Goal: Task Accomplishment & Management: Complete application form

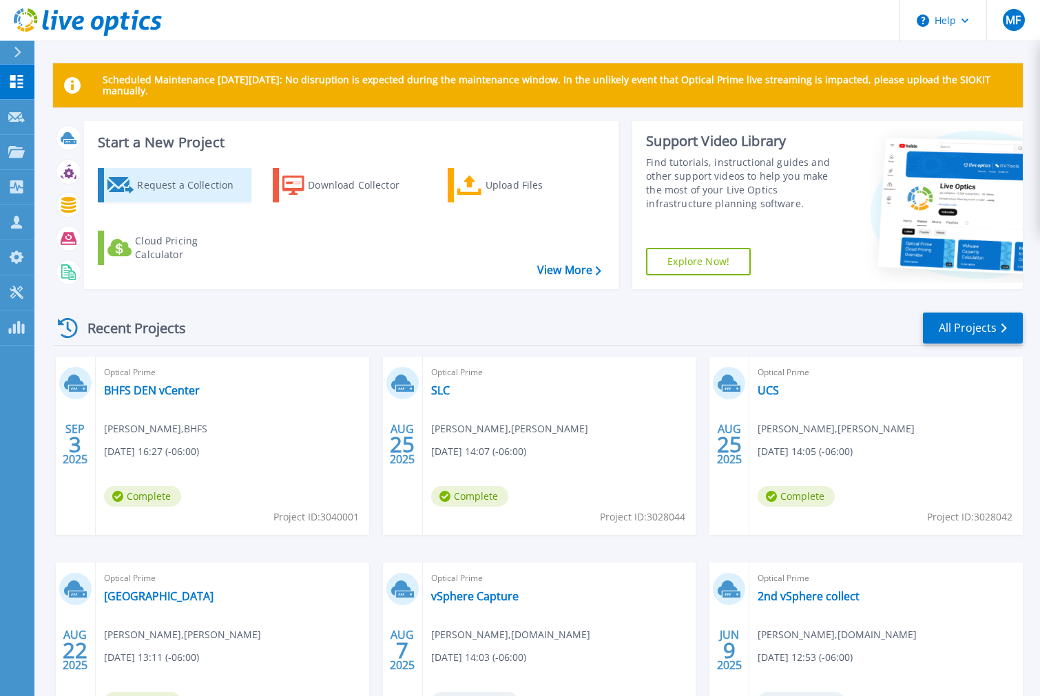
click at [174, 183] on div "Request a Collection" at bounding box center [192, 186] width 110 height 28
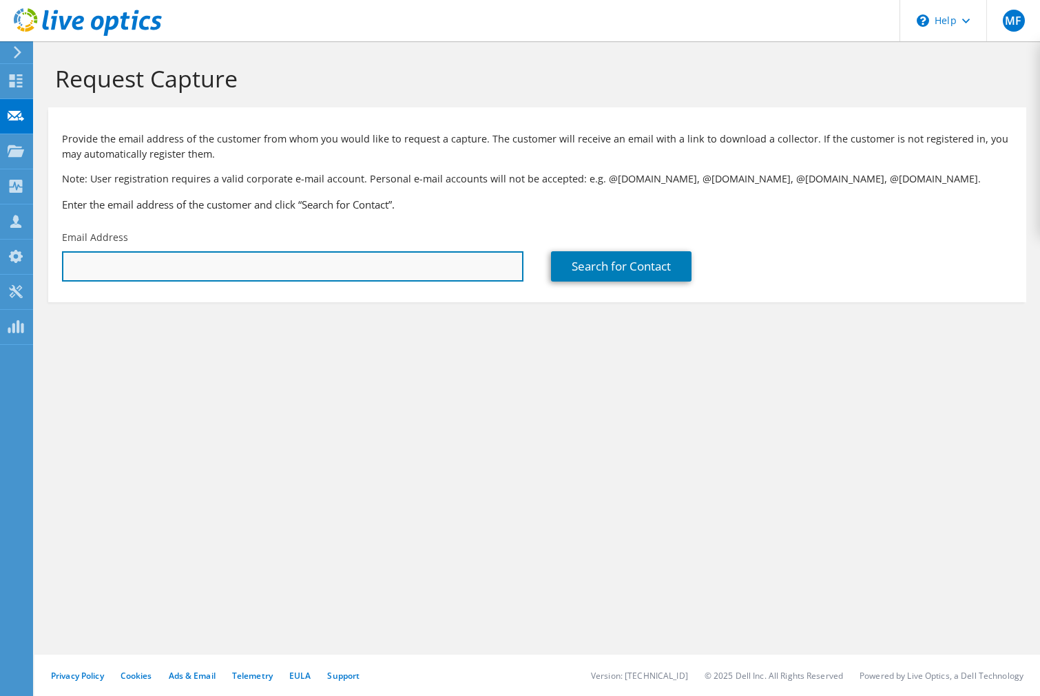
click at [177, 267] on input "text" at bounding box center [293, 266] width 462 height 30
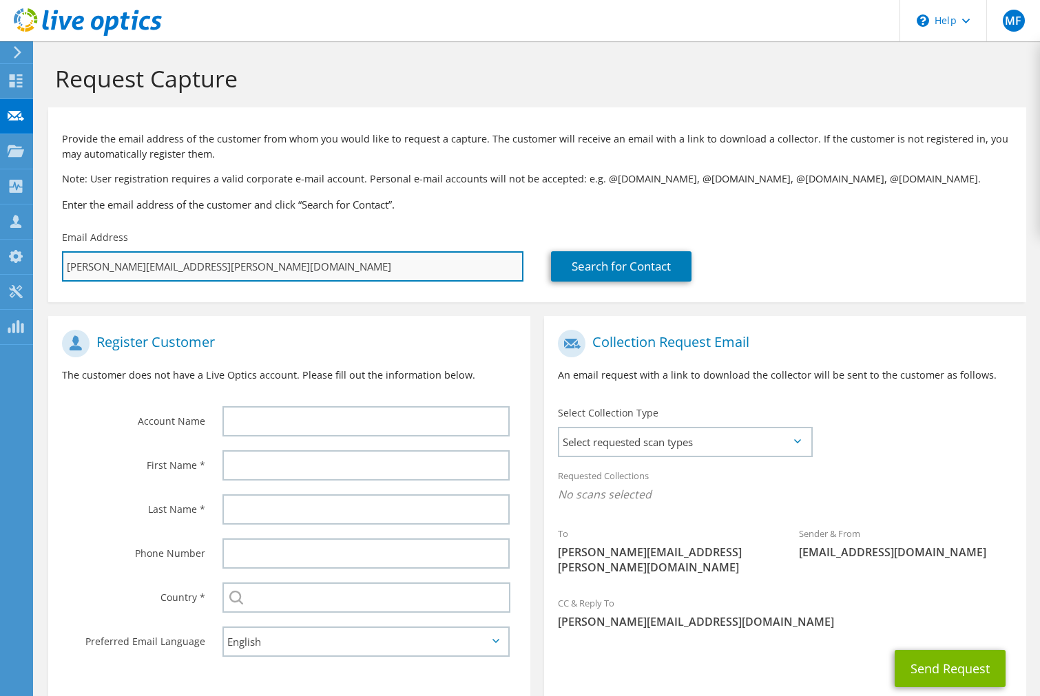
drag, startPoint x: 95, startPoint y: 266, endPoint x: 76, endPoint y: 265, distance: 19.3
click at [75, 266] on input "dustin.torbet@pingidentity.com" at bounding box center [293, 266] width 462 height 30
type input "d.torbet@pingidentity.com"
type input "Select"
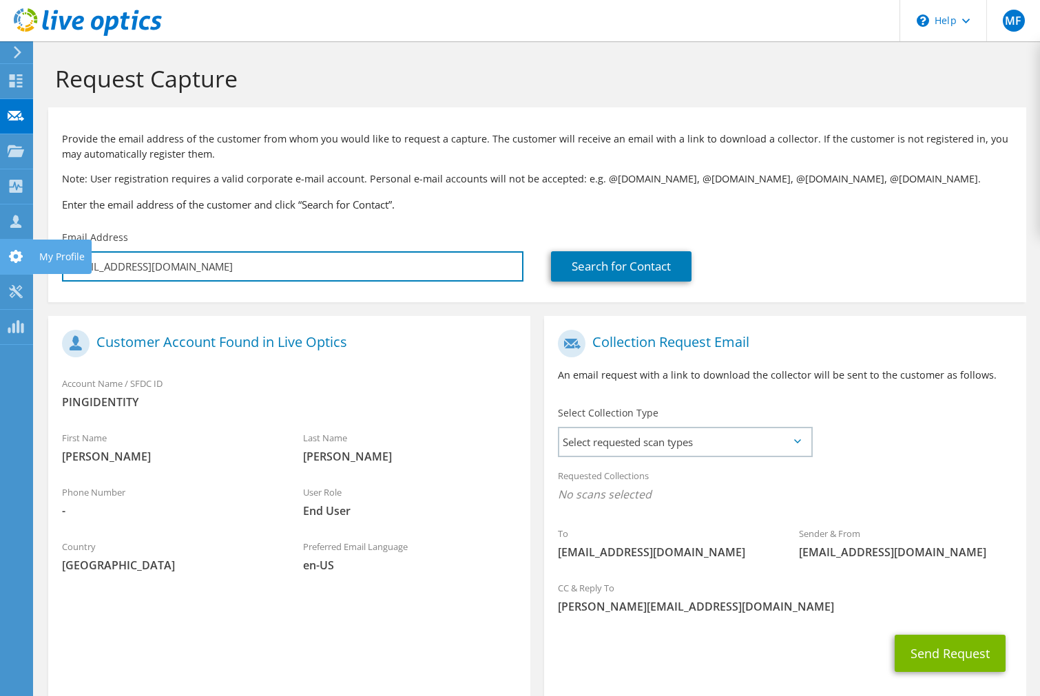
drag, startPoint x: 101, startPoint y: 267, endPoint x: 27, endPoint y: 266, distance: 74.4
click at [27, 266] on div "MF Partner Team Member Matthew Fraker Matthew_Fraker@SHI.com shi.com My Profile…" at bounding box center [520, 384] width 1040 height 769
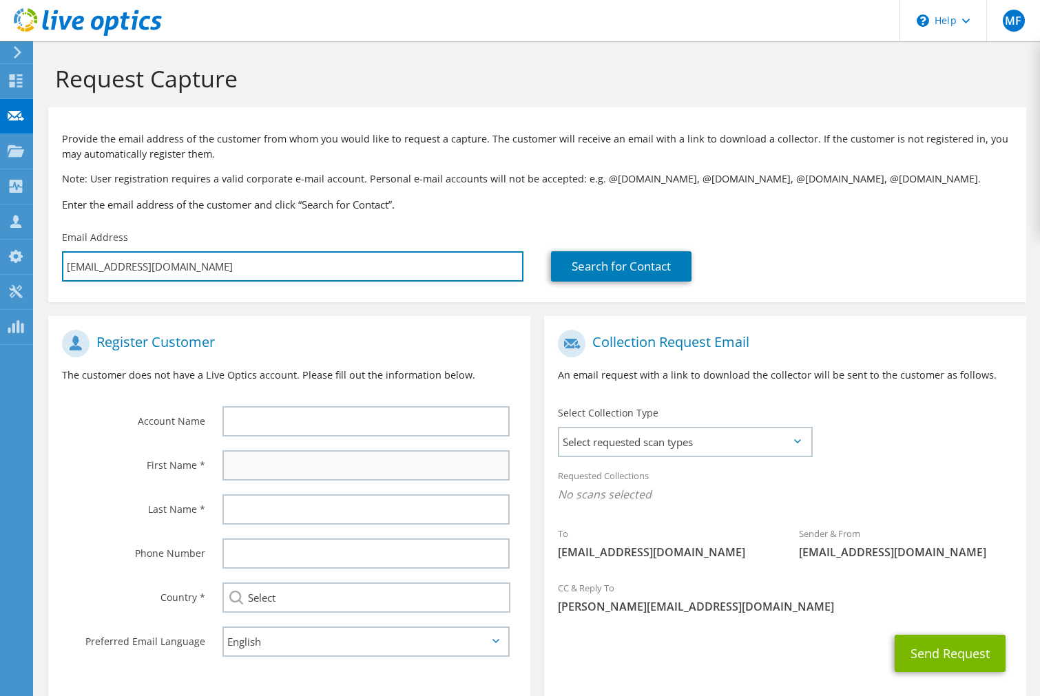
type input "jcalistra@pingidentity.com"
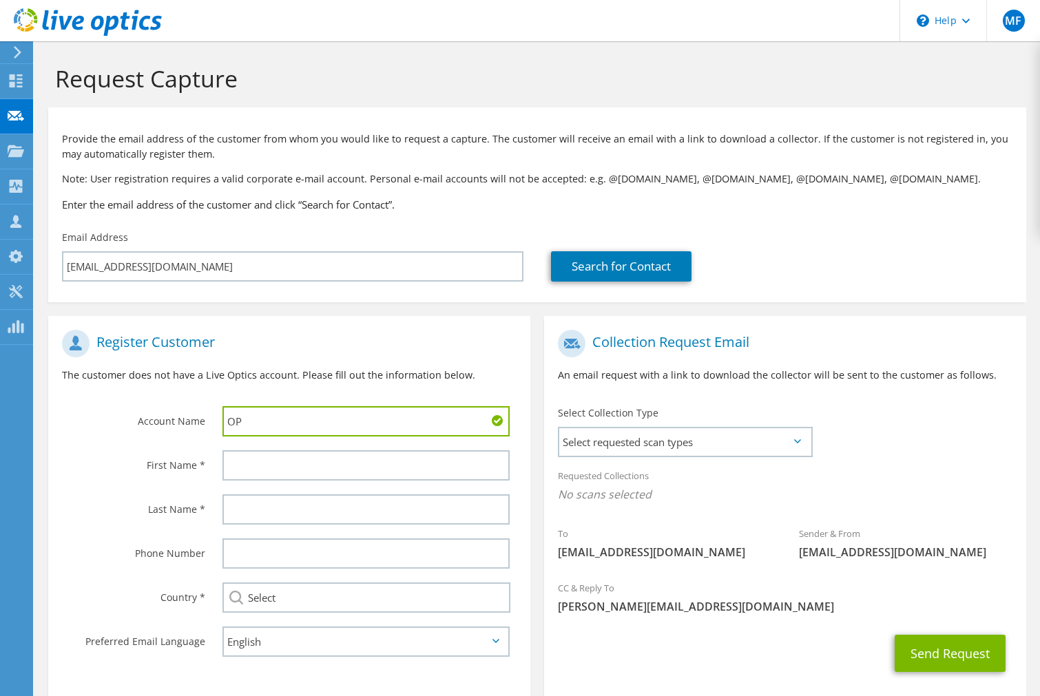
type input "O"
drag, startPoint x: 364, startPoint y: 420, endPoint x: 149, endPoint y: 419, distance: 214.9
click at [149, 419] on div "Account Name Ping Identity" at bounding box center [289, 383] width 482 height 121
type input "Ping Identity"
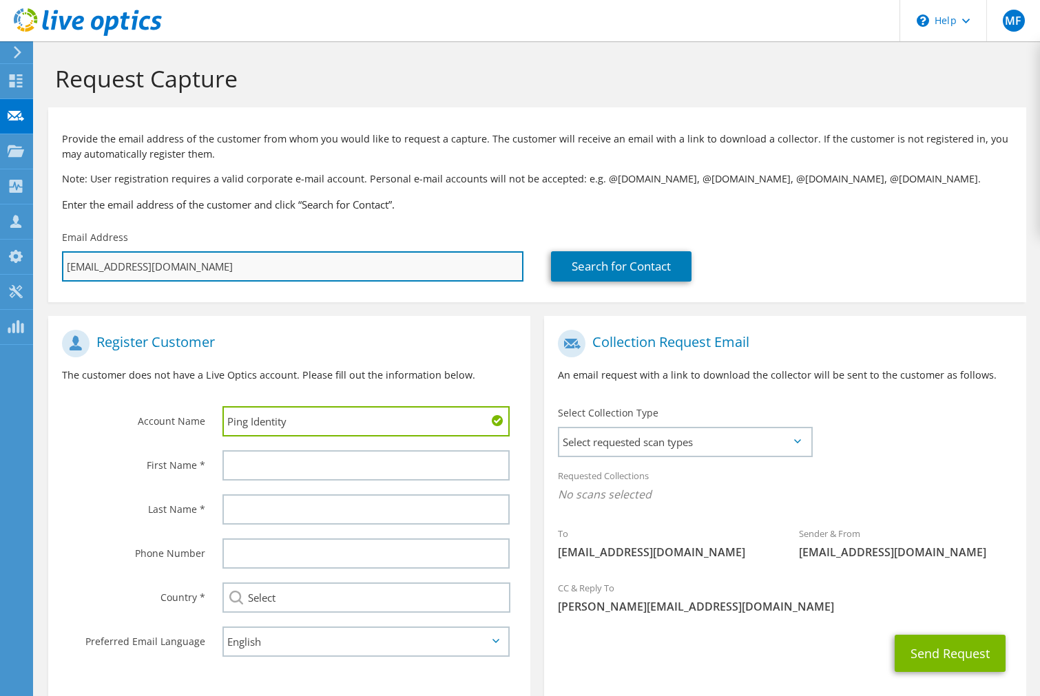
click at [229, 266] on input "[EMAIL_ADDRESS][DOMAIN_NAME]" at bounding box center [293, 266] width 462 height 30
drag, startPoint x: 229, startPoint y: 266, endPoint x: 235, endPoint y: 269, distance: 7.1
click at [229, 266] on input "[EMAIL_ADDRESS][DOMAIN_NAME]" at bounding box center [293, 266] width 462 height 30
type input "d"
type input "Select"
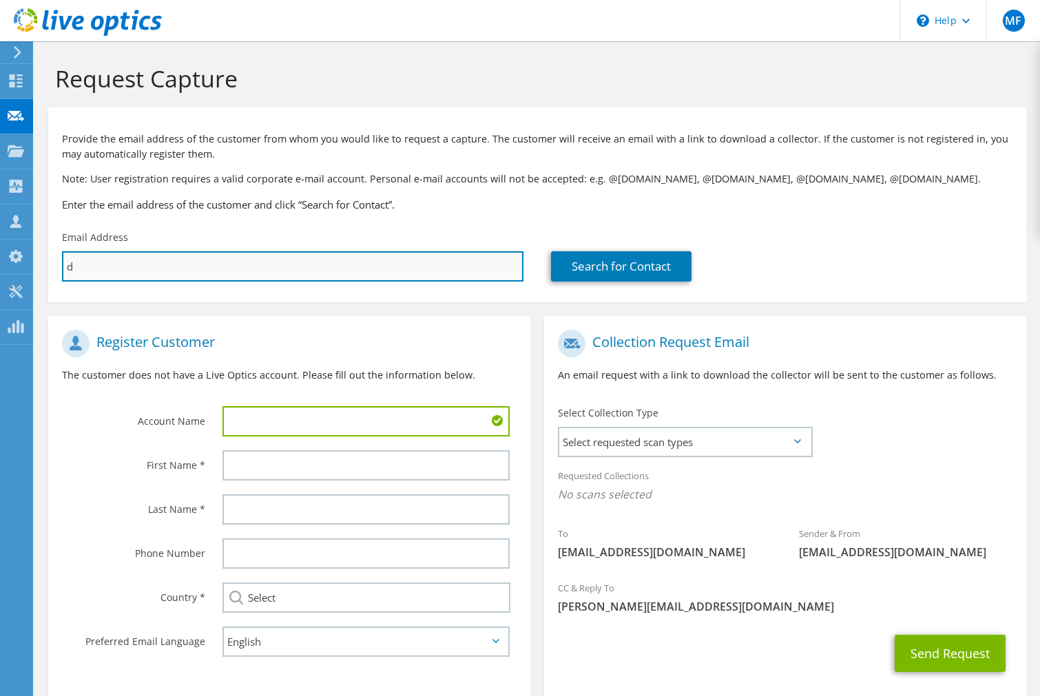
type input "du"
type input "Select"
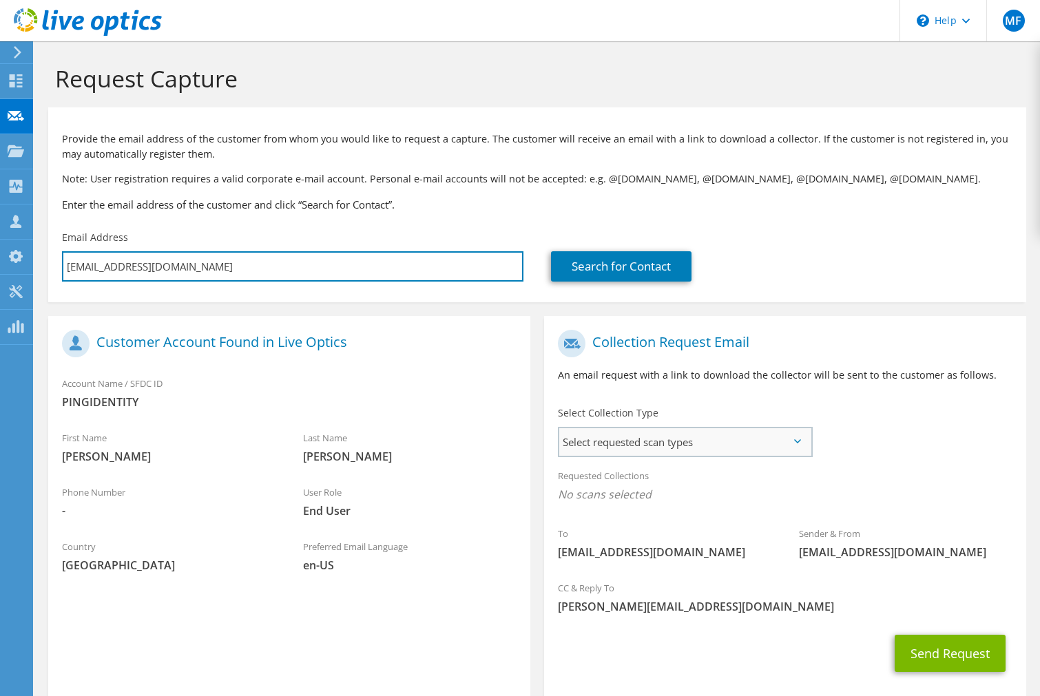
type input "dtorbet@pingidentity.com"
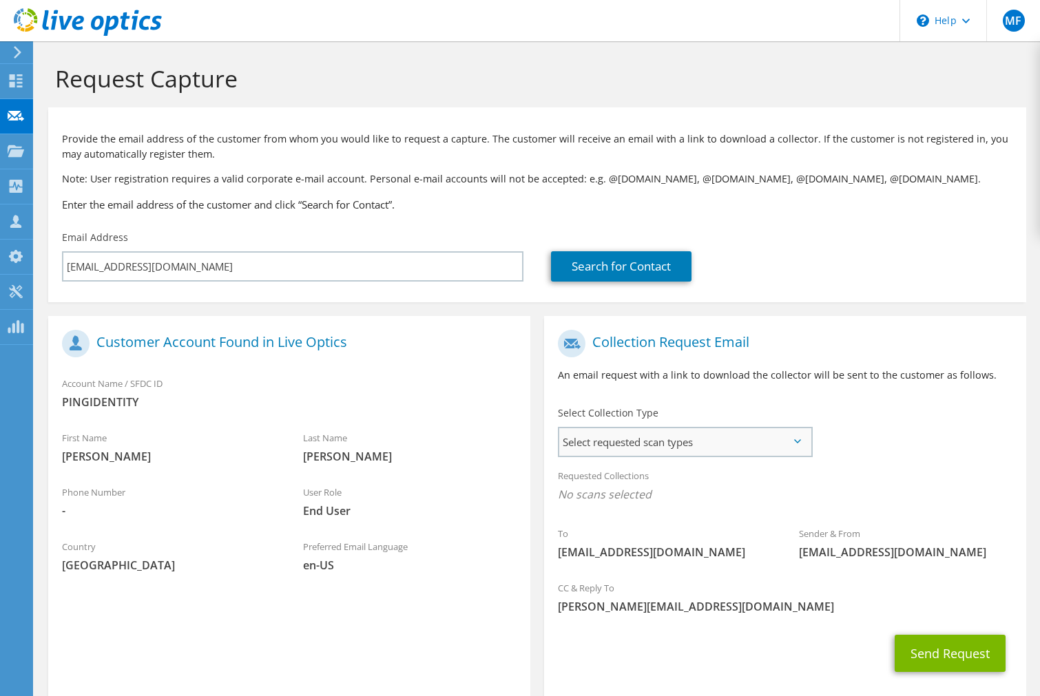
click at [647, 451] on span "Select requested scan types" at bounding box center [684, 442] width 251 height 28
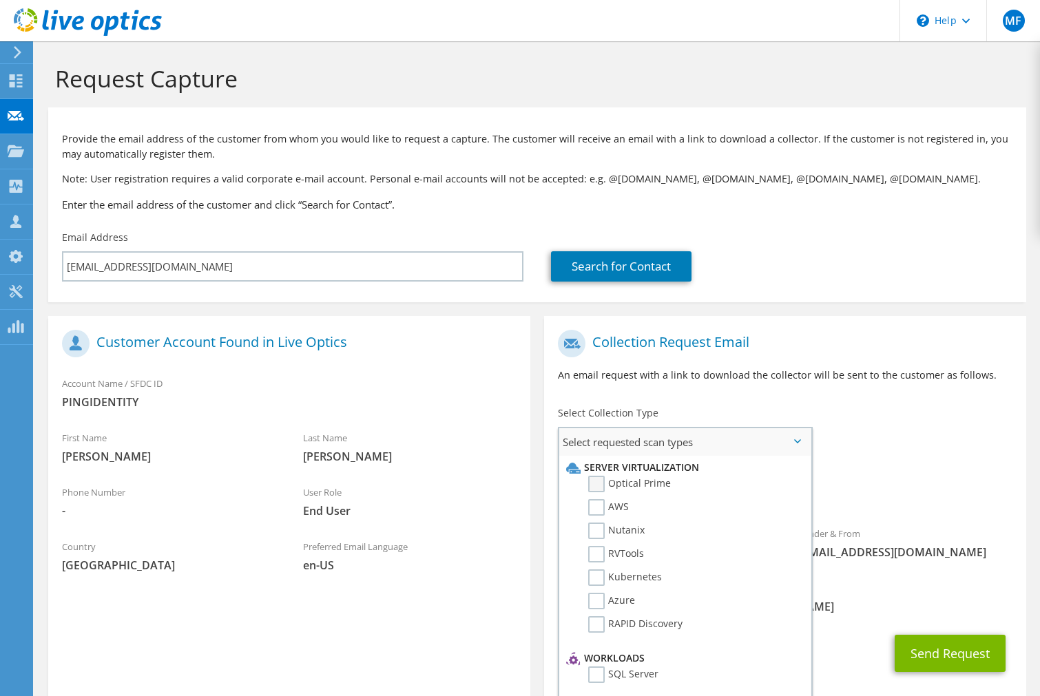
click at [626, 484] on label "Optical Prime" at bounding box center [629, 484] width 83 height 17
click at [0, 0] on input "Optical Prime" at bounding box center [0, 0] width 0 height 0
click at [714, 393] on div "Collection Request Email An email request with a link to download the collector…" at bounding box center [785, 361] width 482 height 76
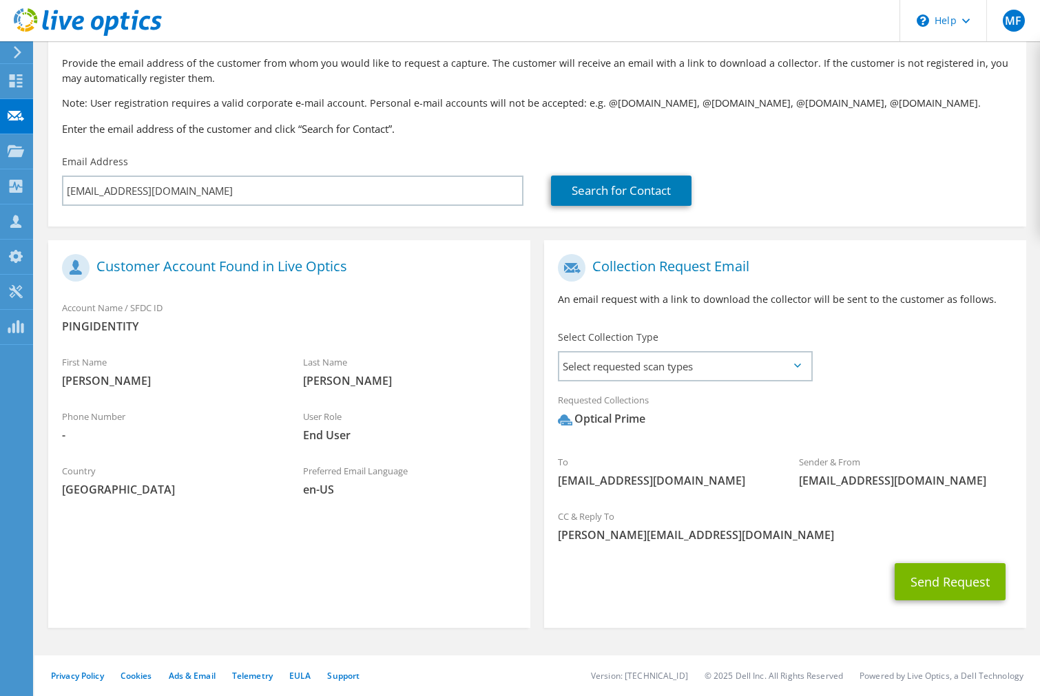
scroll to position [75, 0]
click at [903, 588] on button "Send Request" at bounding box center [950, 582] width 111 height 37
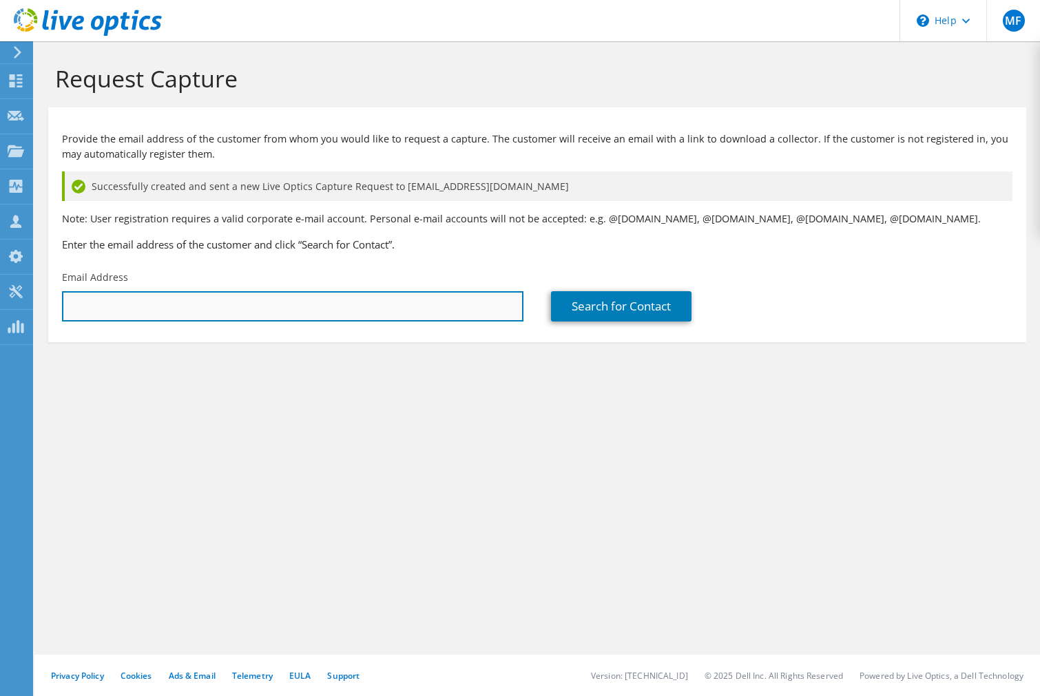
click at [98, 297] on input "text" at bounding box center [293, 306] width 462 height 30
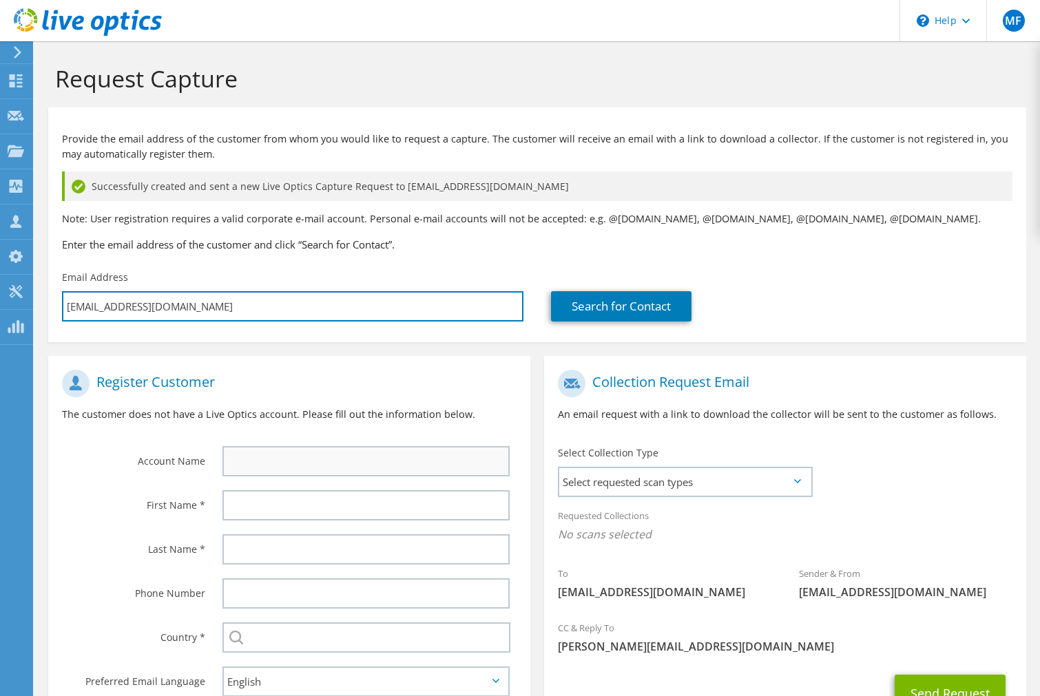
type input "tle@pingidentity.com"
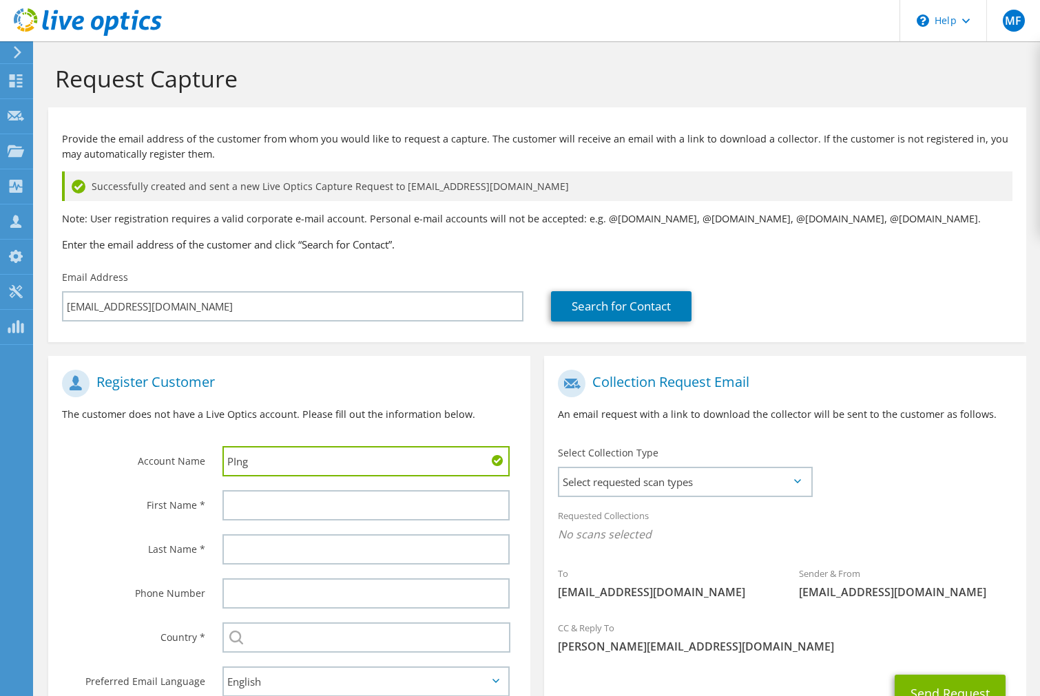
type input "PIng"
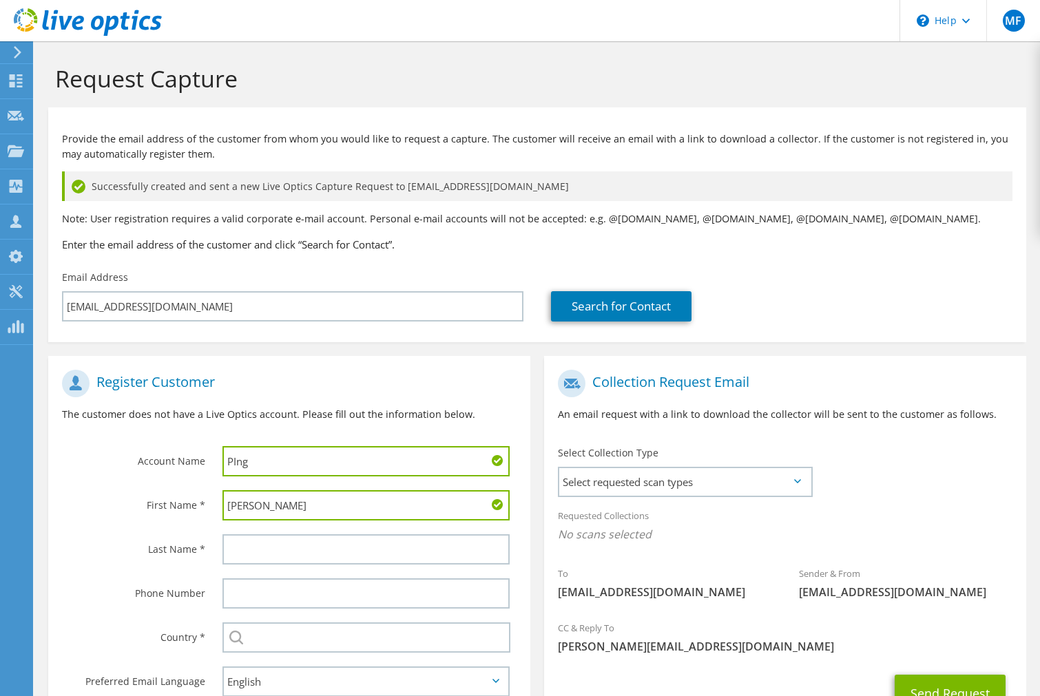
type input "[PERSON_NAME]"
type input "Le"
click at [659, 469] on span "Select requested scan types" at bounding box center [684, 482] width 251 height 28
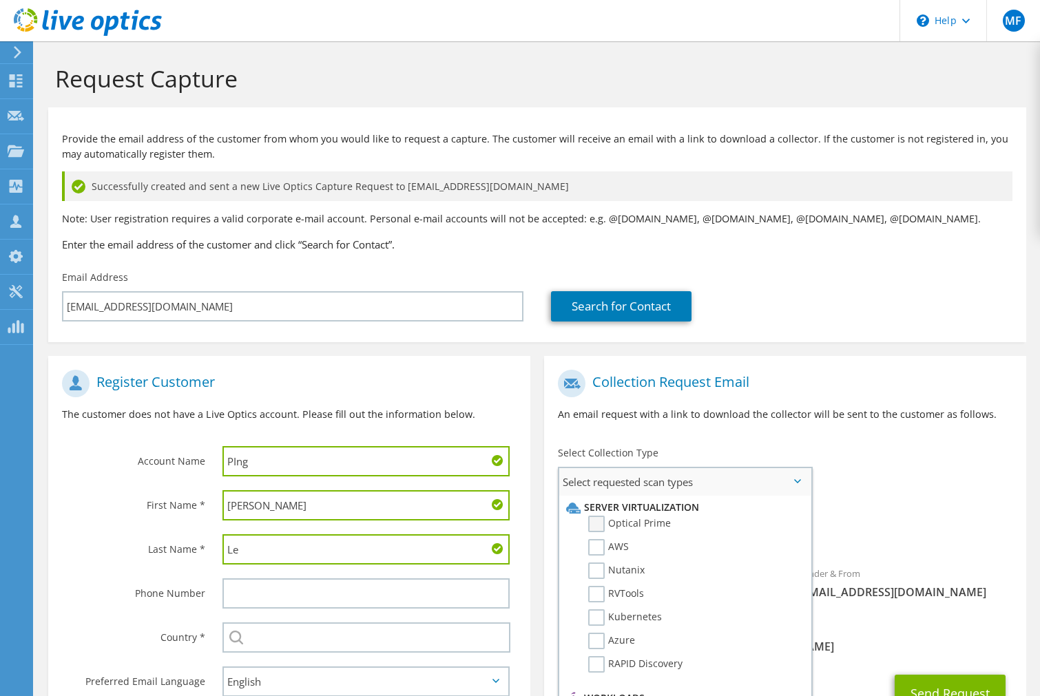
click at [641, 521] on label "Optical Prime" at bounding box center [629, 524] width 83 height 17
click at [0, 0] on input "Optical Prime" at bounding box center [0, 0] width 0 height 0
click at [911, 684] on button "Send Request" at bounding box center [950, 697] width 111 height 37
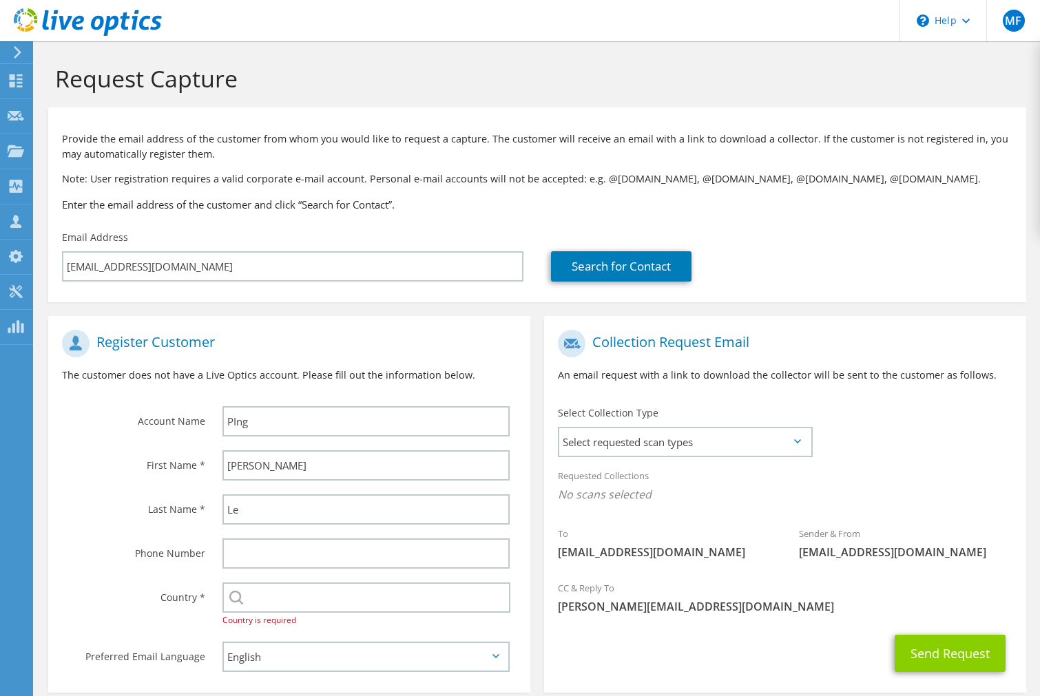
click at [911, 657] on button "Send Request" at bounding box center [950, 653] width 111 height 37
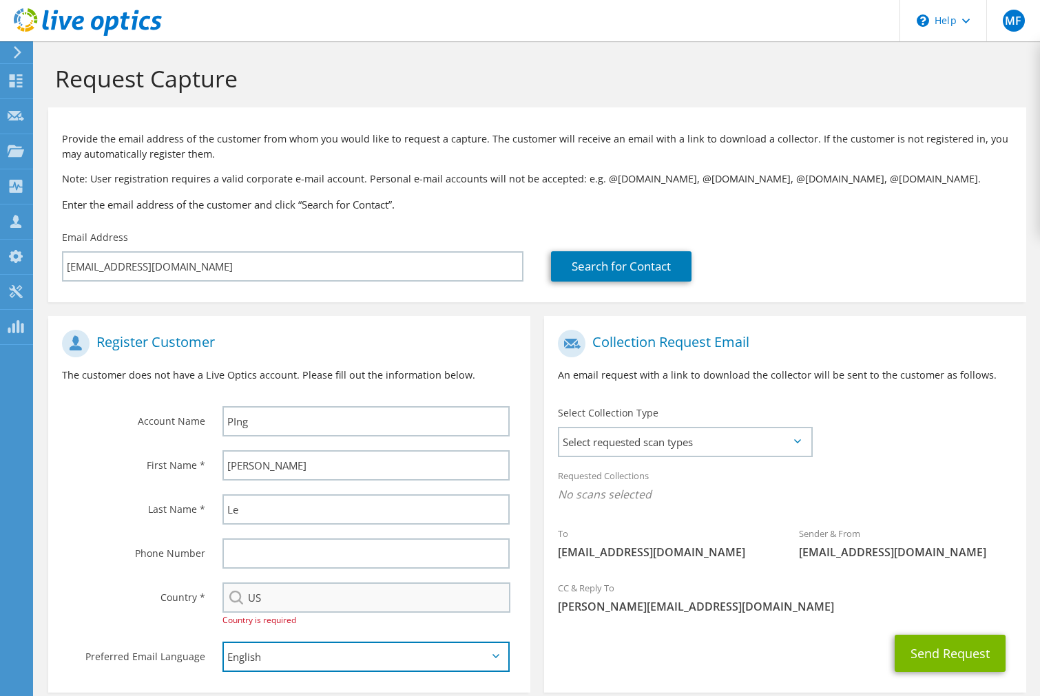
type input "[GEOGRAPHIC_DATA]"
click at [611, 442] on span "Select requested scan types" at bounding box center [684, 442] width 251 height 28
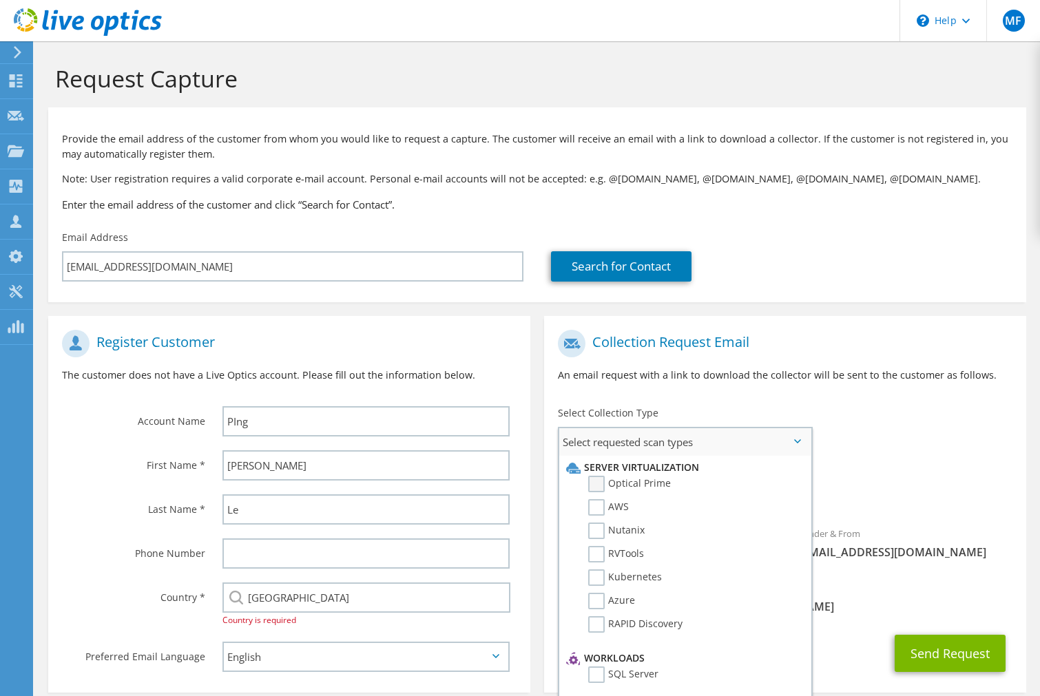
click at [637, 482] on label "Optical Prime" at bounding box center [629, 484] width 83 height 17
click at [0, 0] on input "Optical Prime" at bounding box center [0, 0] width 0 height 0
click at [873, 606] on span "[PERSON_NAME][EMAIL_ADDRESS][DOMAIN_NAME]" at bounding box center [785, 610] width 455 height 15
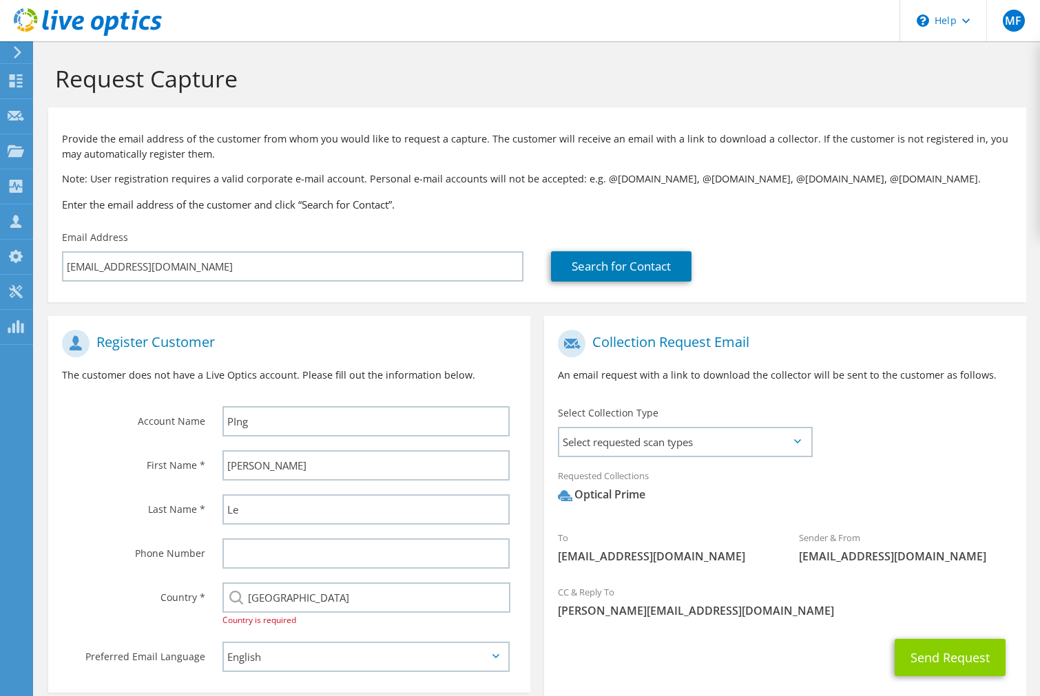
click at [913, 648] on button "Send Request" at bounding box center [950, 657] width 111 height 37
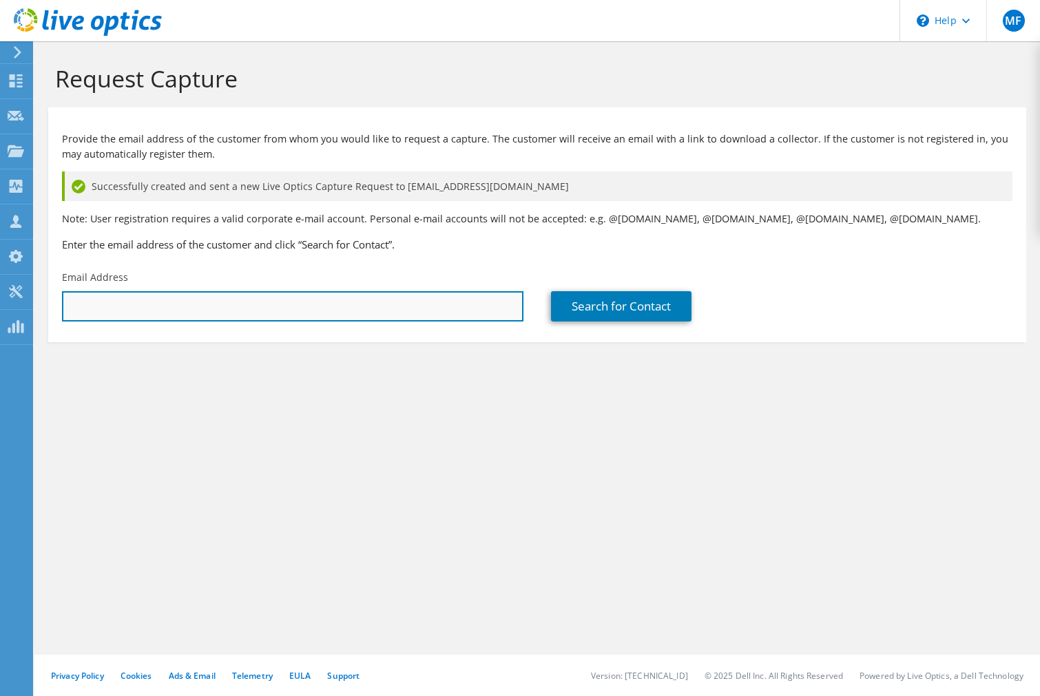
click at [174, 307] on input "text" at bounding box center [293, 306] width 462 height 30
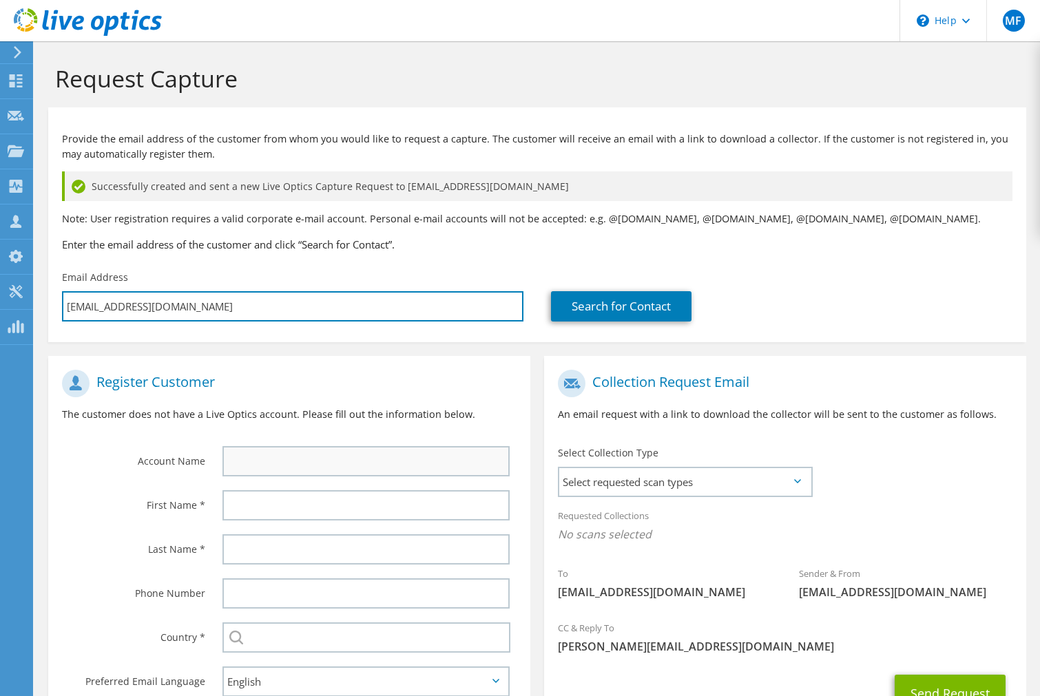
type input "[EMAIL_ADDRESS][DOMAIN_NAME]"
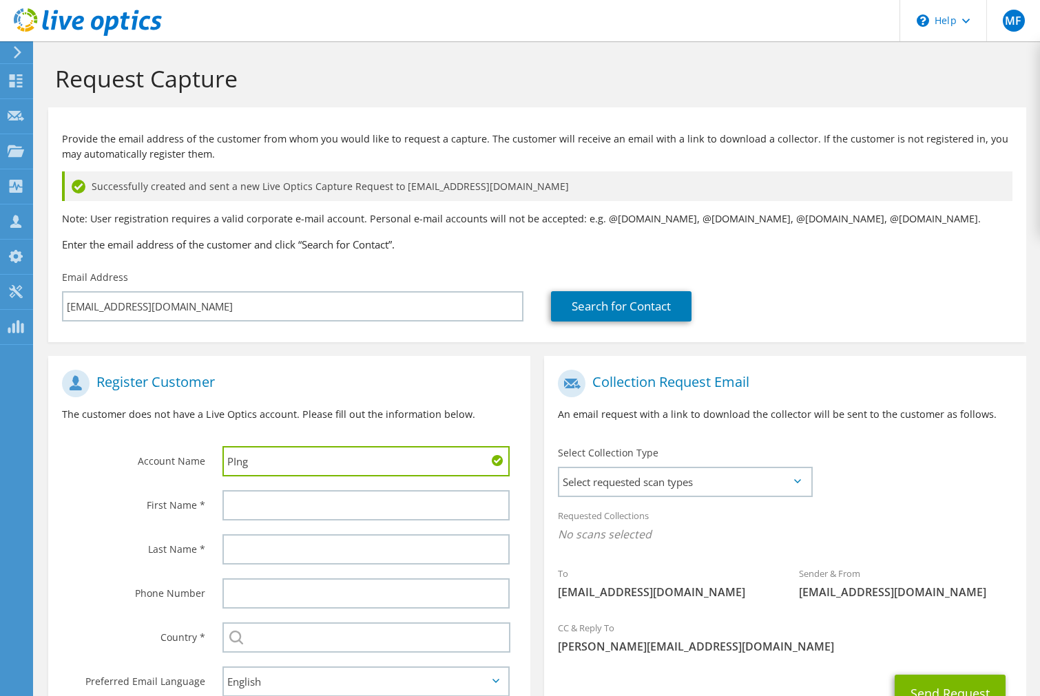
type input "PIng"
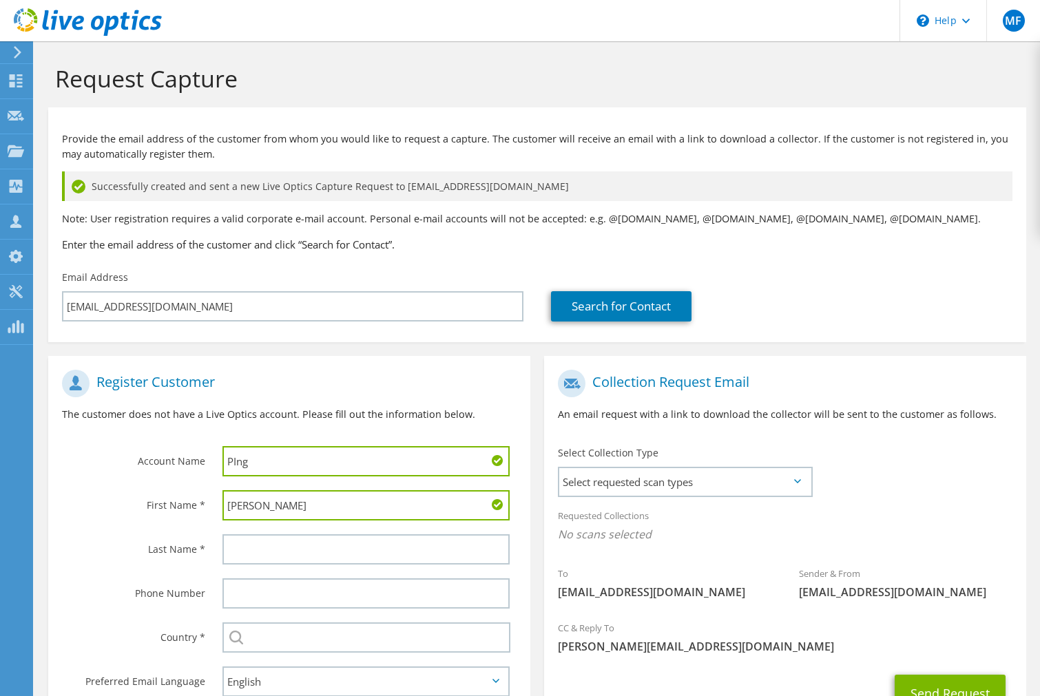
type input "[PERSON_NAME]"
type input "Calistra"
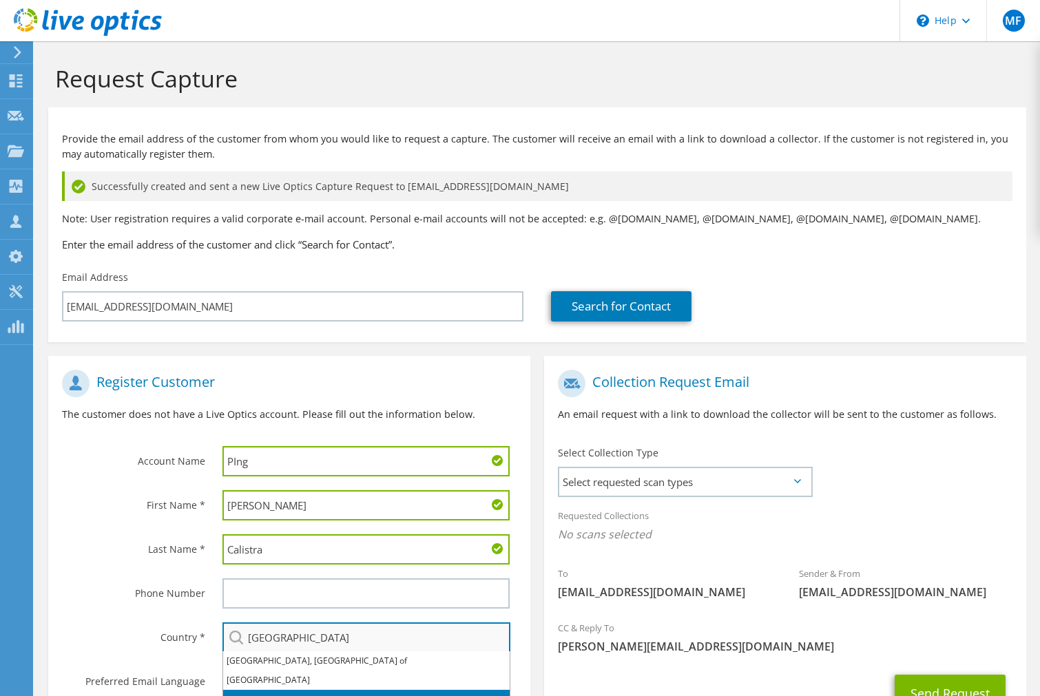
type input "[GEOGRAPHIC_DATA]"
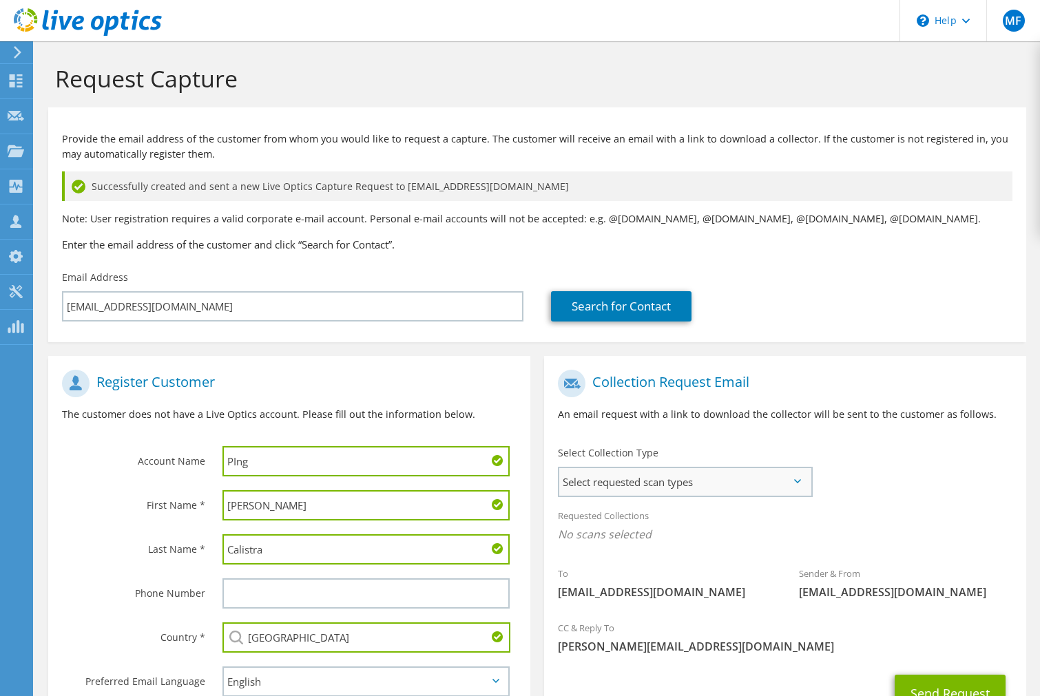
click at [671, 474] on span "Select requested scan types" at bounding box center [684, 482] width 251 height 28
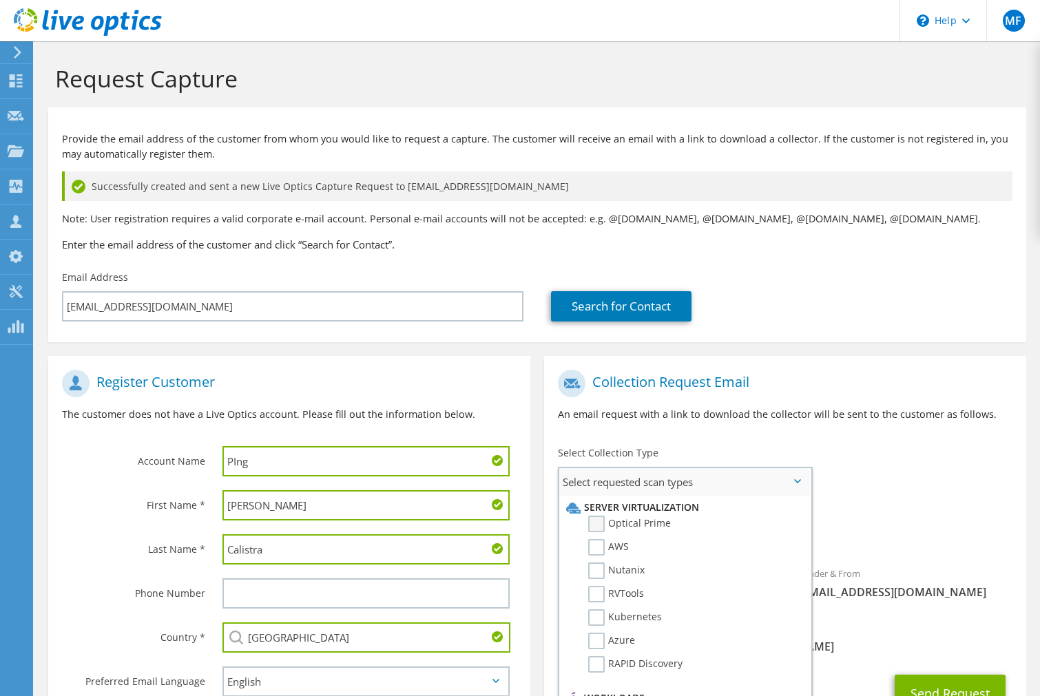
click at [641, 524] on label "Optical Prime" at bounding box center [629, 524] width 83 height 17
click at [0, 0] on input "Optical Prime" at bounding box center [0, 0] width 0 height 0
click at [838, 563] on div "Sender & From liveoptics@liveoptics.com" at bounding box center [905, 587] width 241 height 48
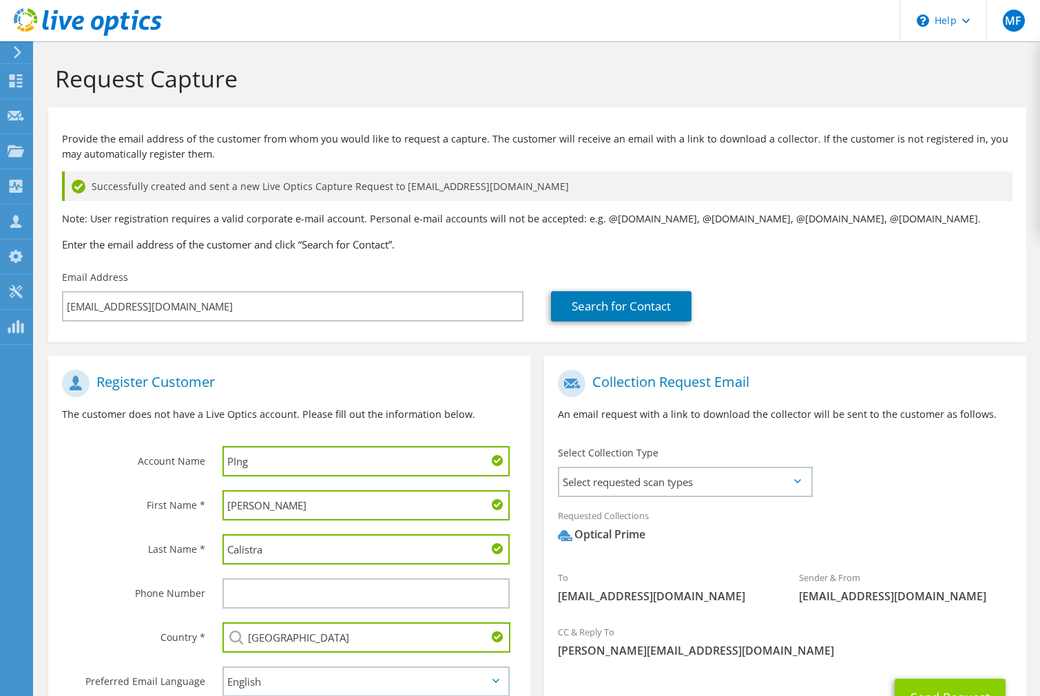
click at [918, 689] on button "Send Request" at bounding box center [950, 697] width 111 height 37
